Goal: Information Seeking & Learning: Learn about a topic

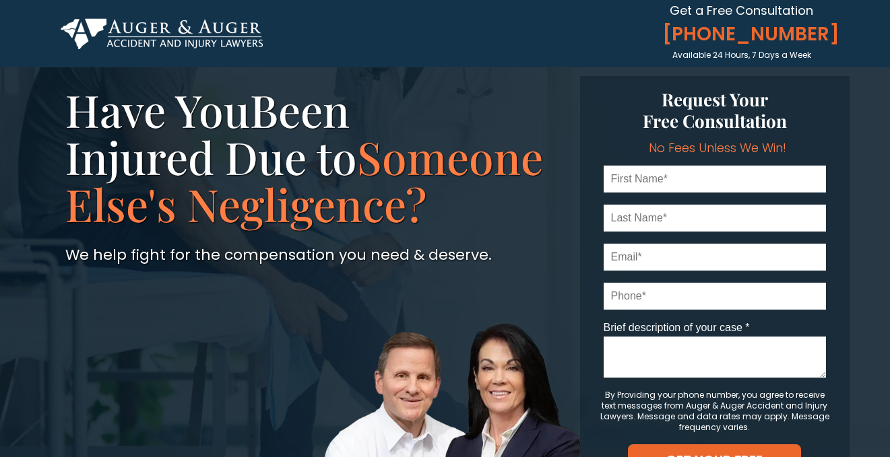
scroll to position [33, 0]
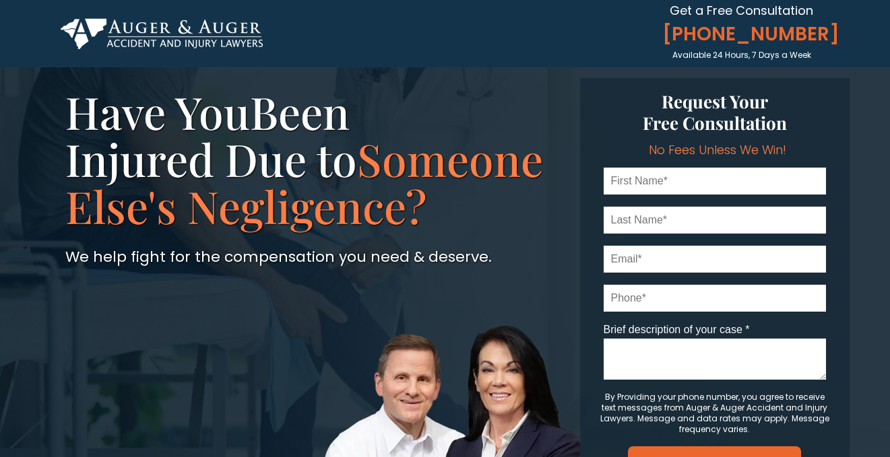
click at [178, 37] on img at bounding box center [162, 33] width 202 height 31
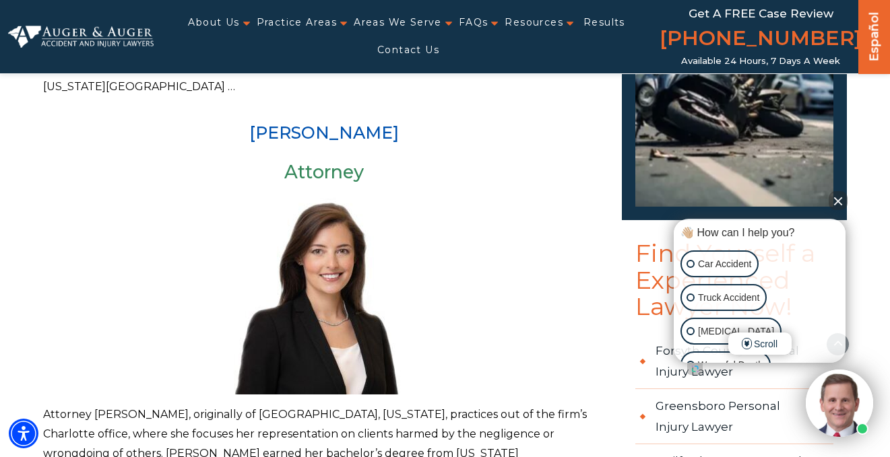
scroll to position [1145, 0]
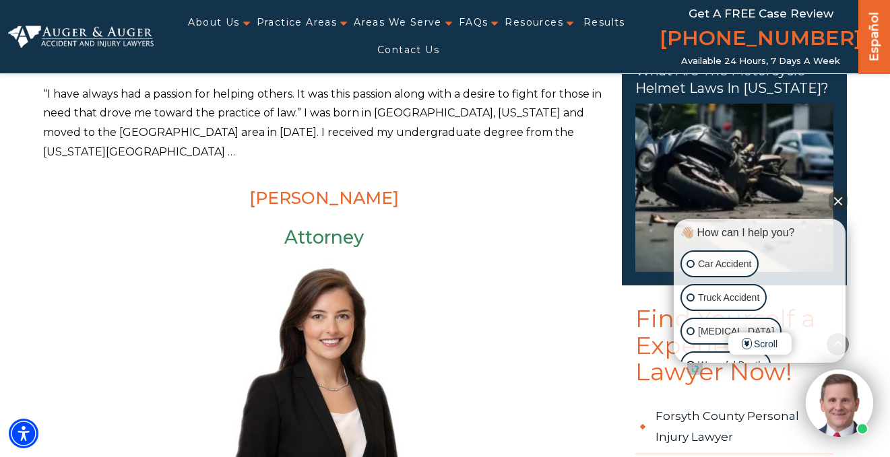
click at [313, 188] on link "[PERSON_NAME]" at bounding box center [323, 198] width 149 height 20
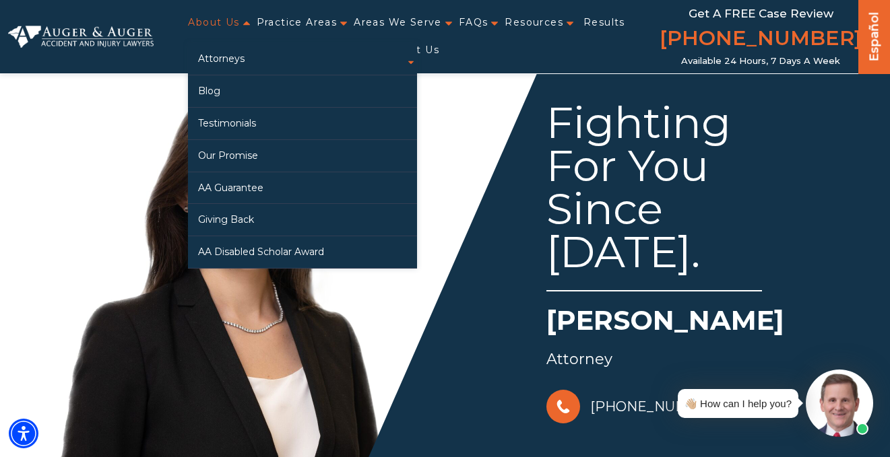
click at [206, 22] on link "About Us" at bounding box center [213, 23] width 51 height 28
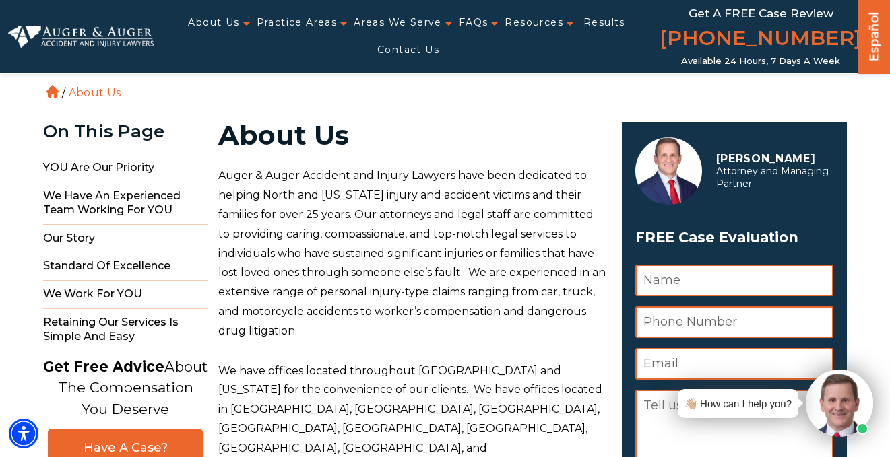
click at [469, 259] on span "Auger & Auger Accident and Injury Lawyers have been dedicated to helping North …" at bounding box center [411, 253] width 387 height 168
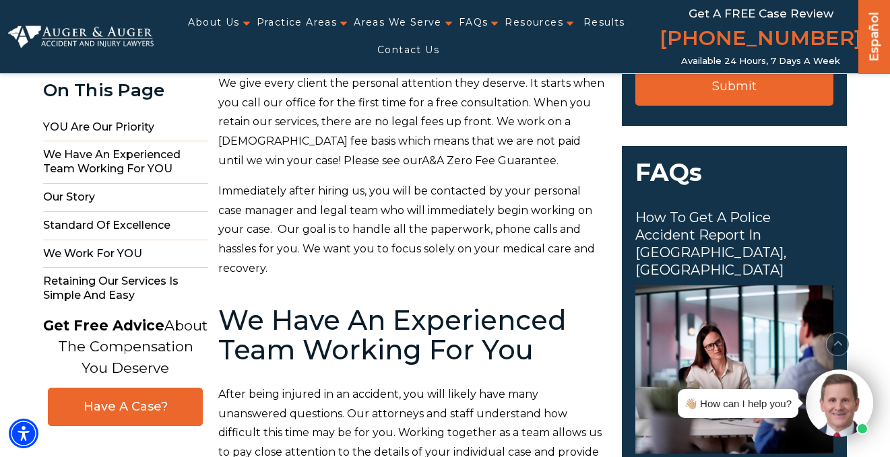
scroll to position [337, 0]
